Goal: Check status: Check status

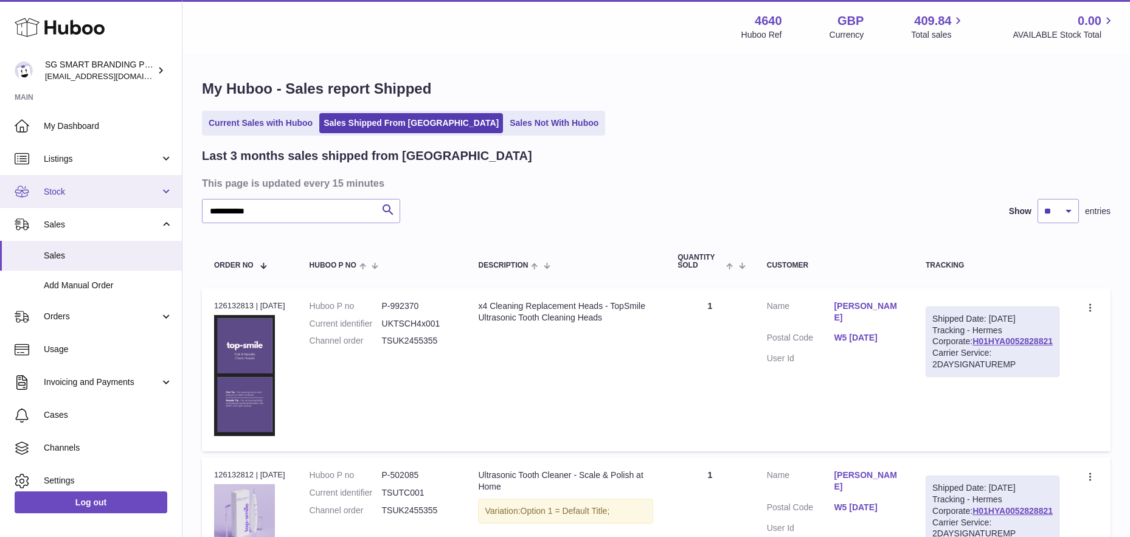
click at [77, 189] on span "Stock" at bounding box center [102, 192] width 116 height 12
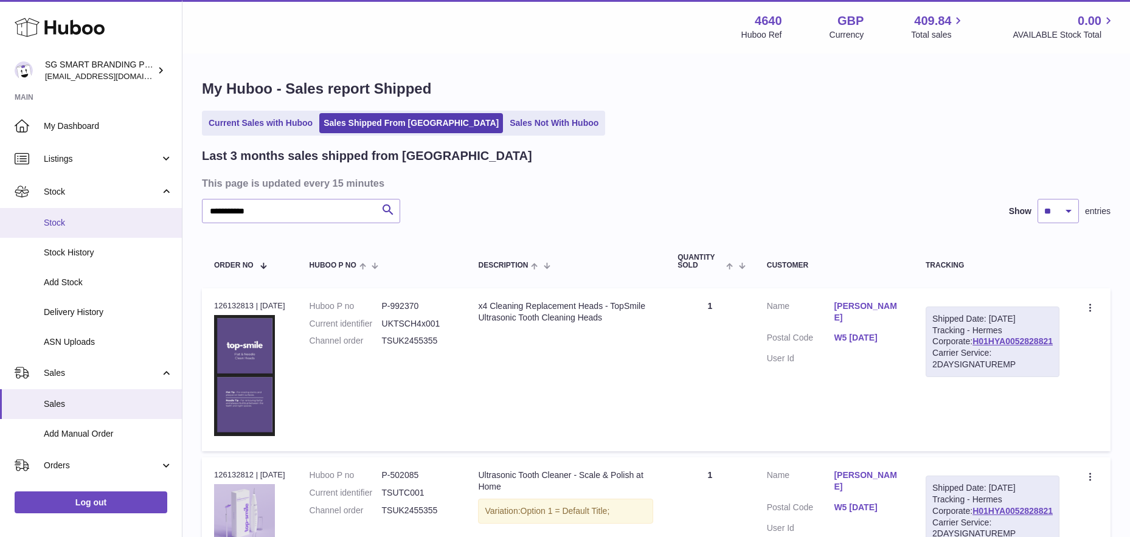
click at [68, 229] on link "Stock" at bounding box center [91, 223] width 182 height 30
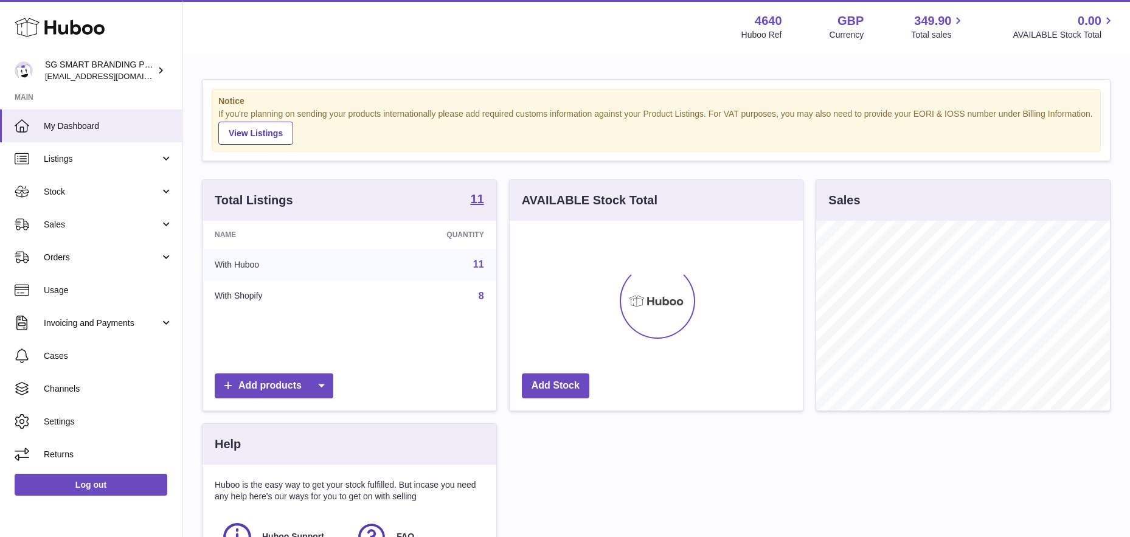
scroll to position [190, 293]
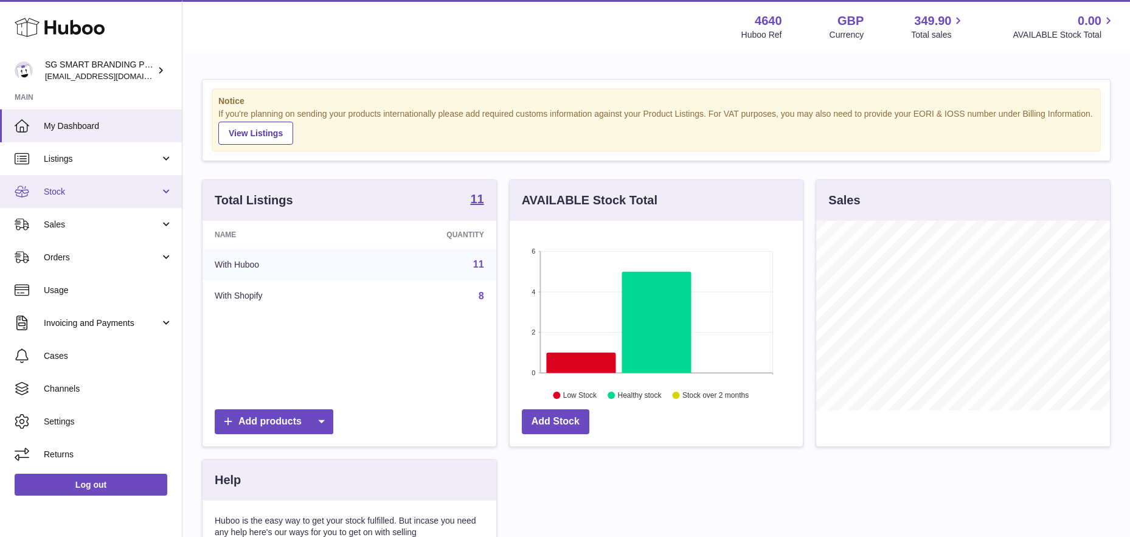
click at [65, 196] on span "Stock" at bounding box center [102, 192] width 116 height 12
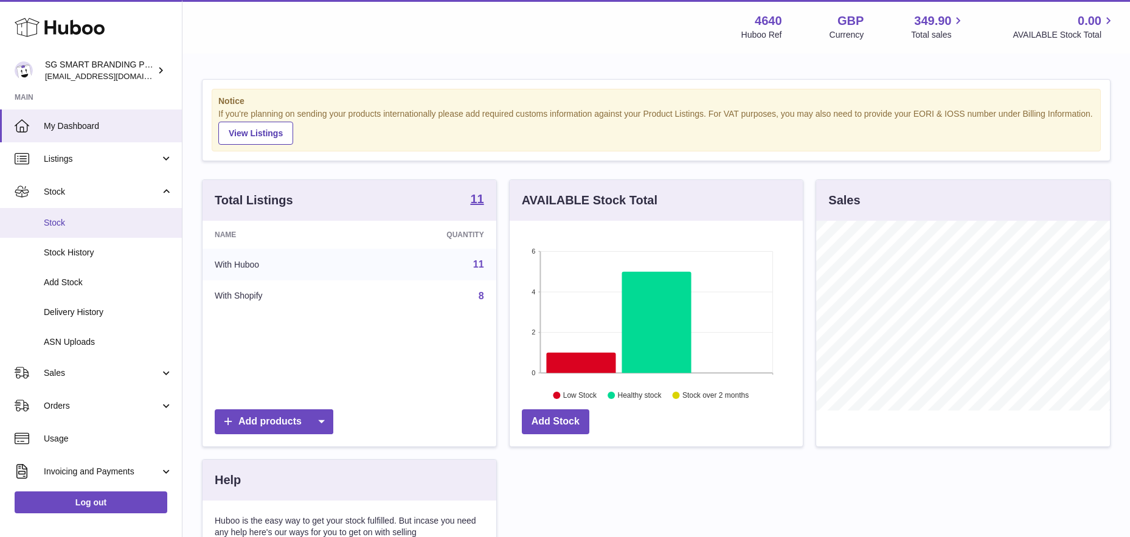
click at [57, 232] on link "Stock" at bounding box center [91, 223] width 182 height 30
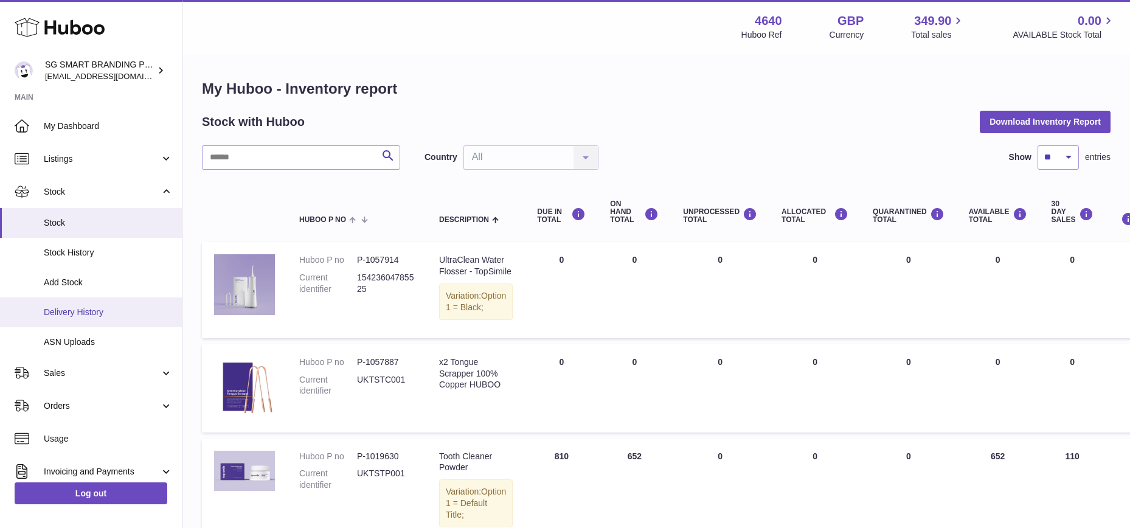
drag, startPoint x: 80, startPoint y: 311, endPoint x: 88, endPoint y: 306, distance: 9.6
click at [80, 311] on span "Delivery History" at bounding box center [108, 312] width 129 height 12
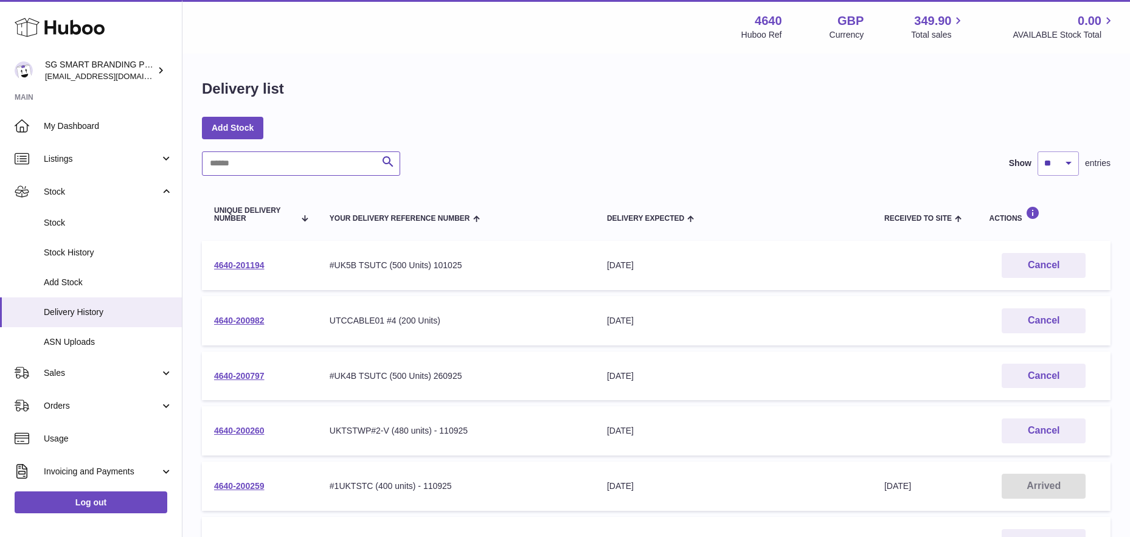
click at [268, 162] on input "text" at bounding box center [301, 163] width 198 height 24
paste input "**********"
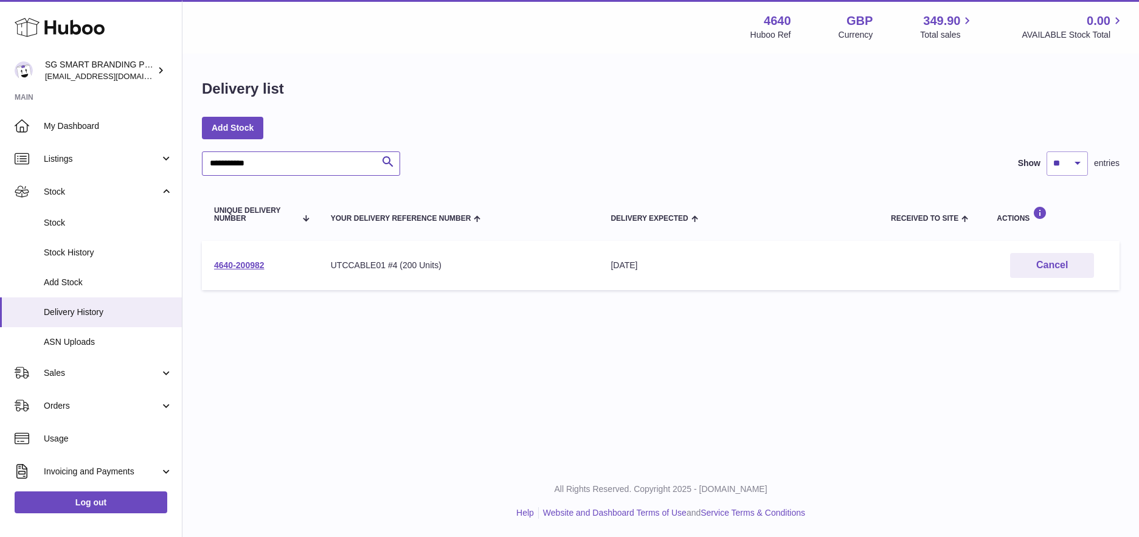
type input "**********"
click at [233, 264] on link "4640-200982" at bounding box center [239, 265] width 50 height 10
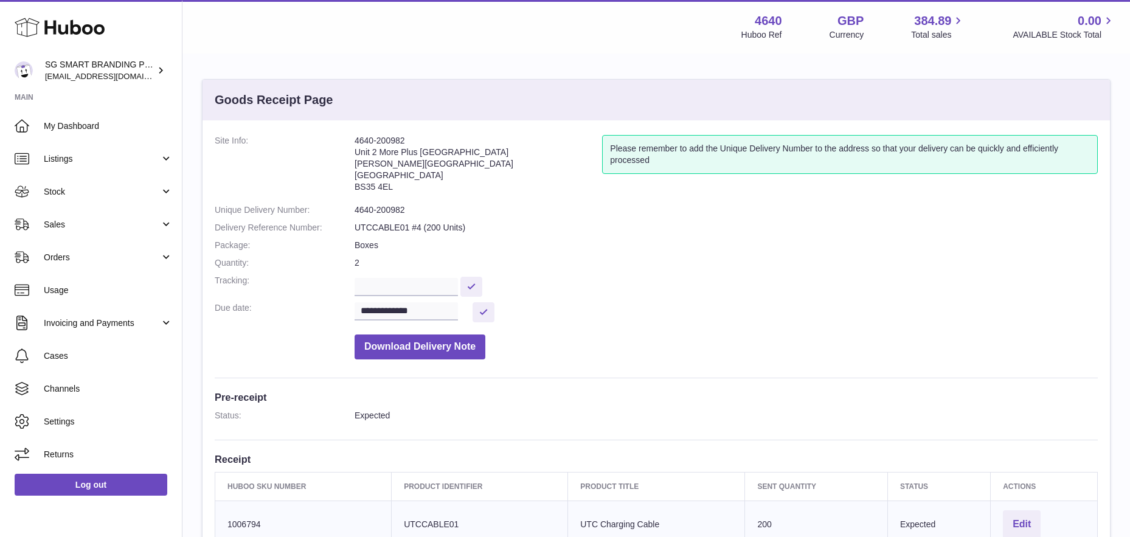
click at [365, 186] on address "4640-200982 Unit 2 [GEOGRAPHIC_DATA][STREET_ADDRESS][PERSON_NAME]" at bounding box center [477, 166] width 247 height 63
copy dd "BS35 4EL"
